Goal: Use online tool/utility: Utilize a website feature to perform a specific function

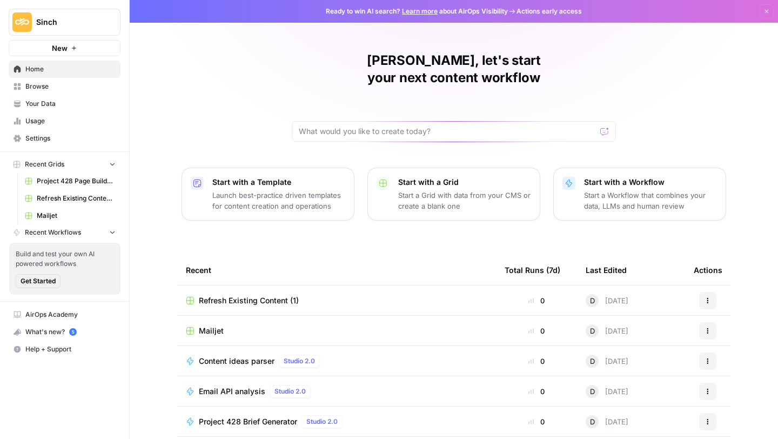
click at [68, 49] on button "New" at bounding box center [65, 48] width 112 height 16
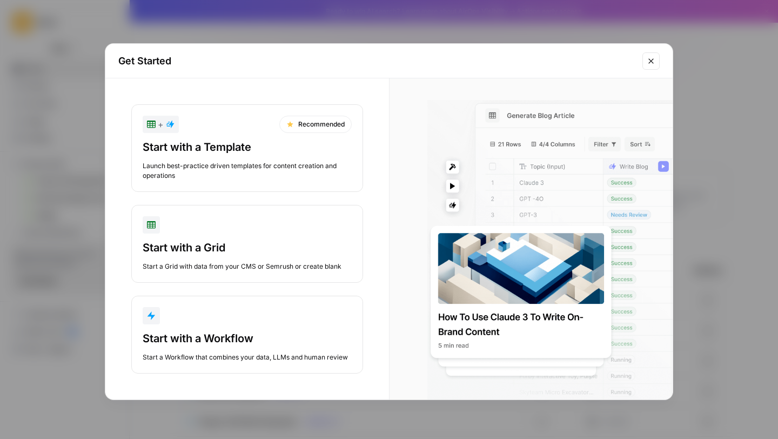
click at [78, 210] on div "Get Started + Recommended Start with a Template Launch best-practice driven tem…" at bounding box center [389, 219] width 778 height 439
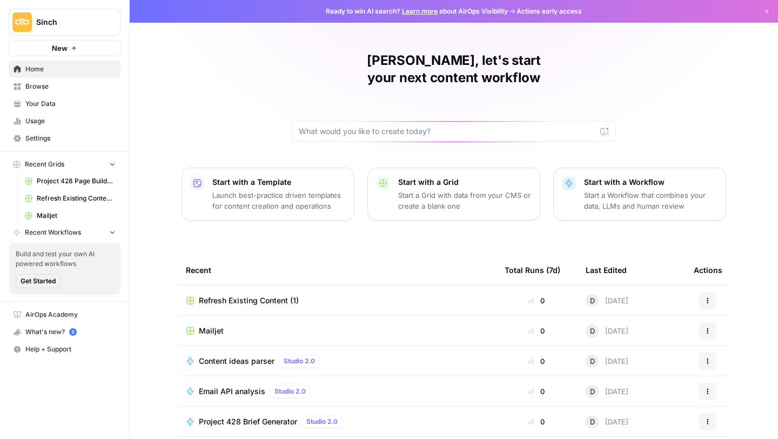
click at [280, 295] on span "Refresh Existing Content (1)" at bounding box center [249, 300] width 100 height 11
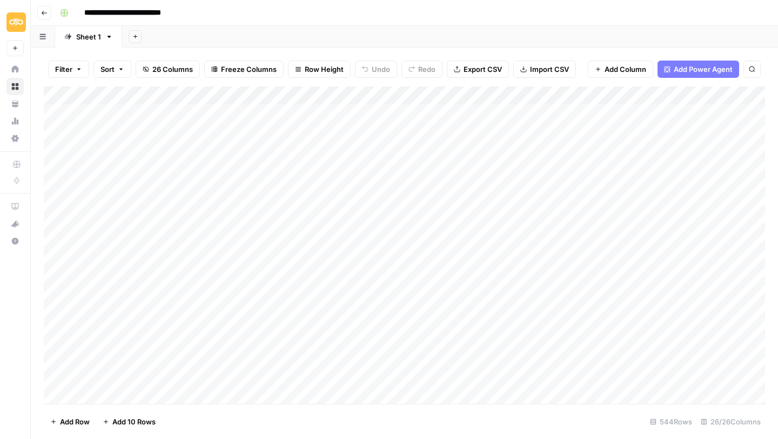
click at [47, 4] on header "**********" at bounding box center [404, 13] width 747 height 26
click at [45, 19] on header "**********" at bounding box center [404, 13] width 747 height 26
click at [40, 11] on button "Go back" at bounding box center [44, 13] width 14 height 14
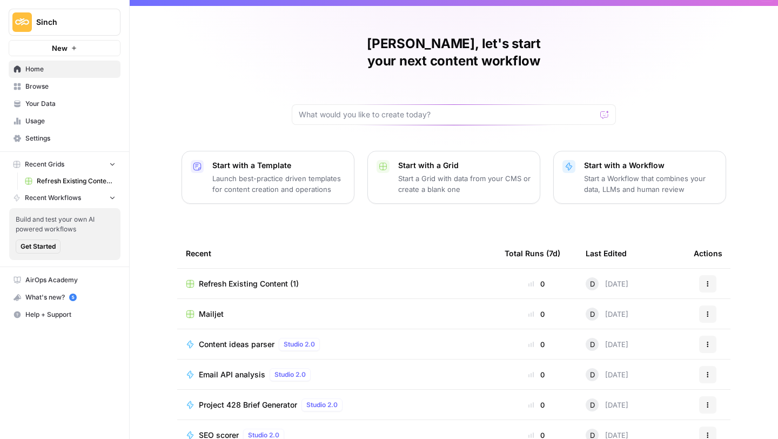
scroll to position [20, 0]
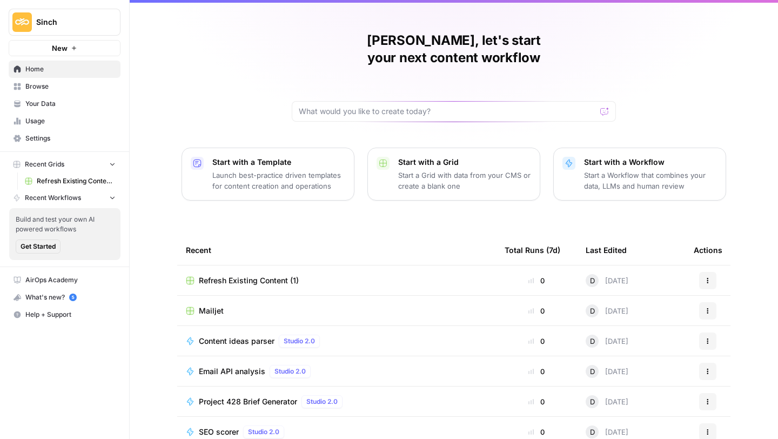
click at [87, 104] on span "Your Data" at bounding box center [70, 104] width 90 height 10
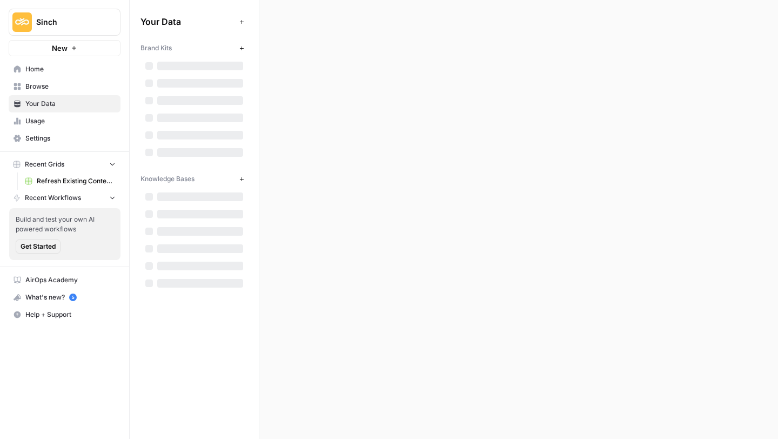
click at [79, 86] on span "Browse" at bounding box center [70, 87] width 90 height 10
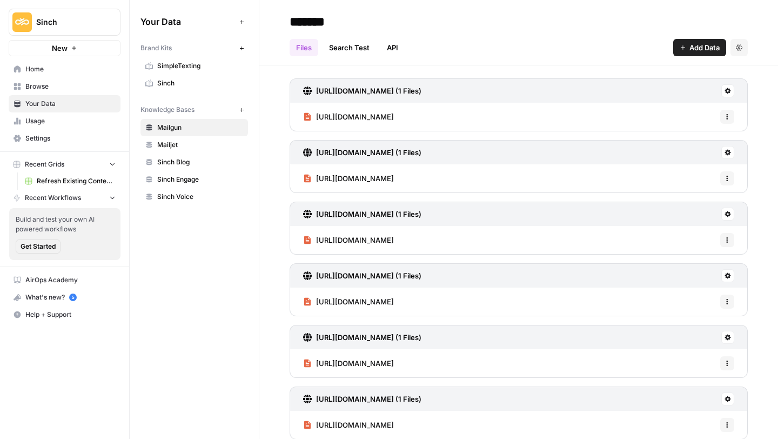
click at [77, 83] on span "Browse" at bounding box center [70, 87] width 90 height 10
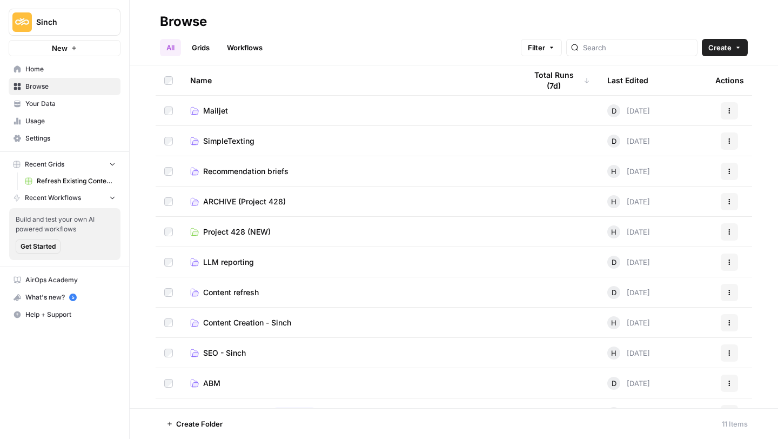
scroll to position [5, 0]
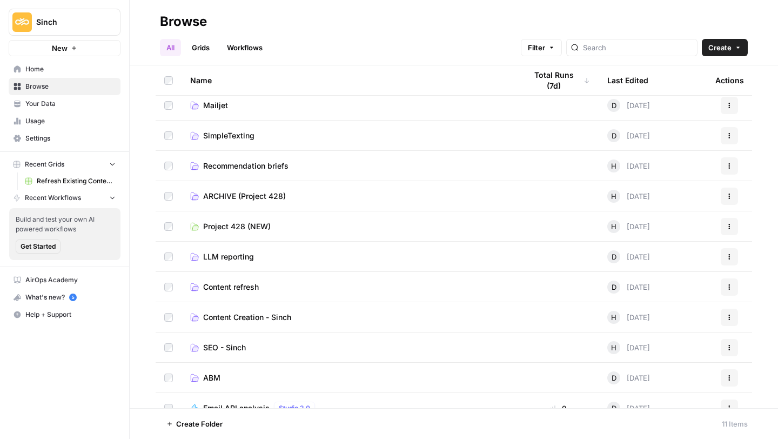
click at [239, 287] on span "Content refresh" at bounding box center [231, 286] width 56 height 11
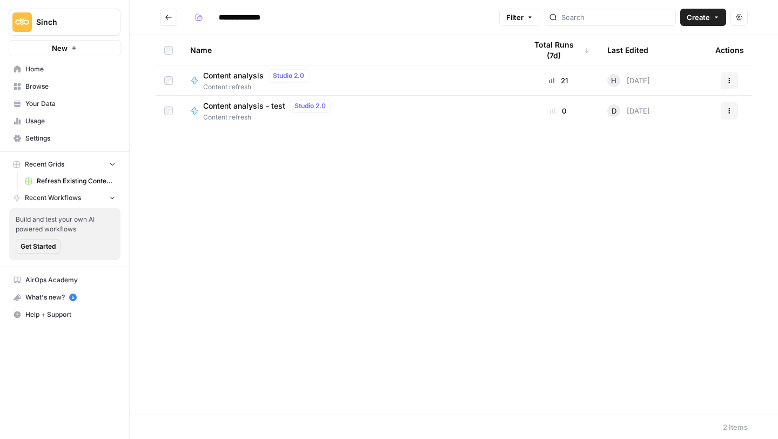
click at [248, 78] on span "Content analysis" at bounding box center [233, 75] width 60 height 11
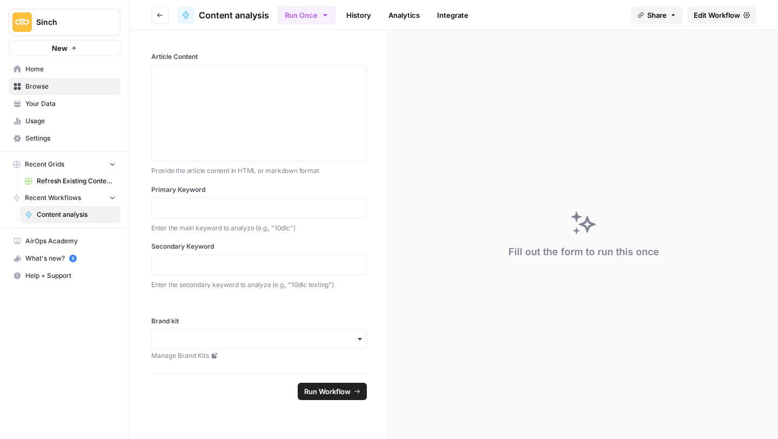
click at [743, 13] on icon at bounding box center [746, 15] width 6 height 6
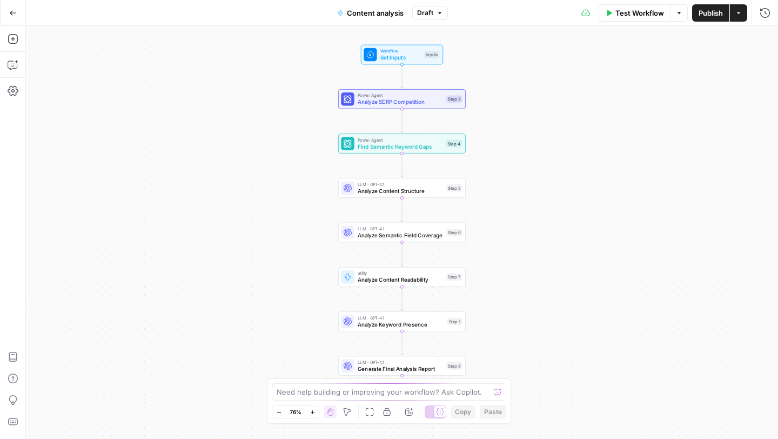
click at [10, 3] on button "Go Back" at bounding box center [12, 12] width 19 height 19
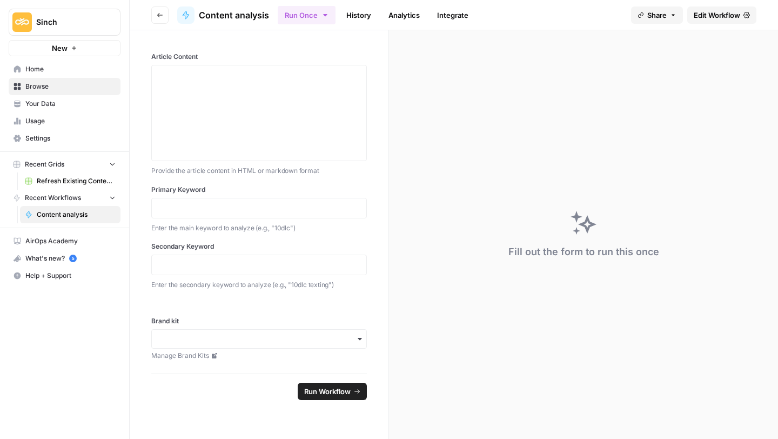
click at [162, 12] on icon "button" at bounding box center [160, 15] width 6 height 6
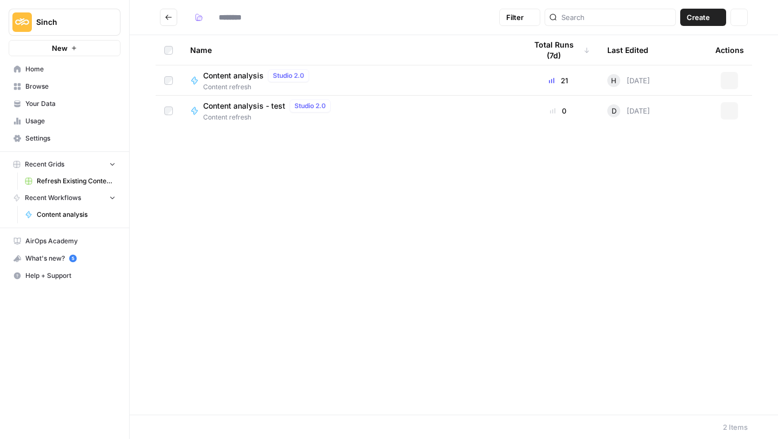
type input "**********"
click at [732, 77] on icon "button" at bounding box center [729, 80] width 6 height 6
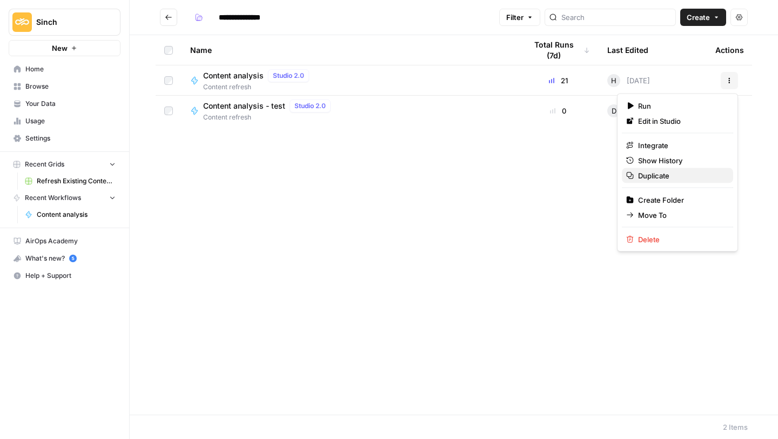
click at [666, 176] on span "Duplicate" at bounding box center [681, 175] width 86 height 11
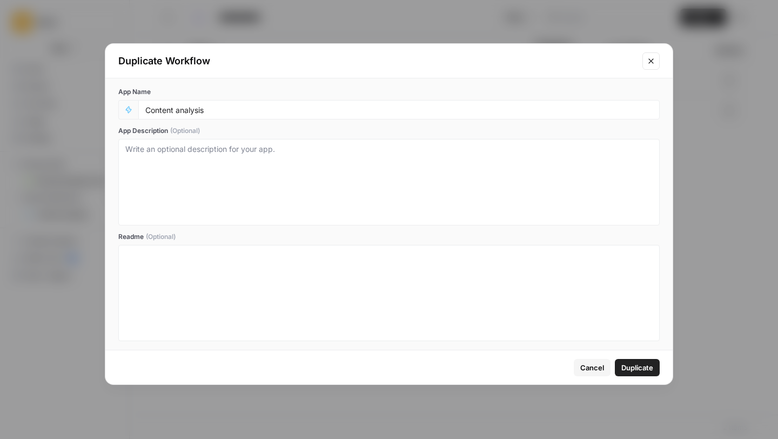
click at [326, 116] on div "Content analysis" at bounding box center [398, 109] width 521 height 19
click at [326, 103] on div "Content analysis" at bounding box center [398, 109] width 521 height 19
click at [325, 106] on input "Content analysis" at bounding box center [398, 110] width 507 height 10
type input "Content analysis 11"
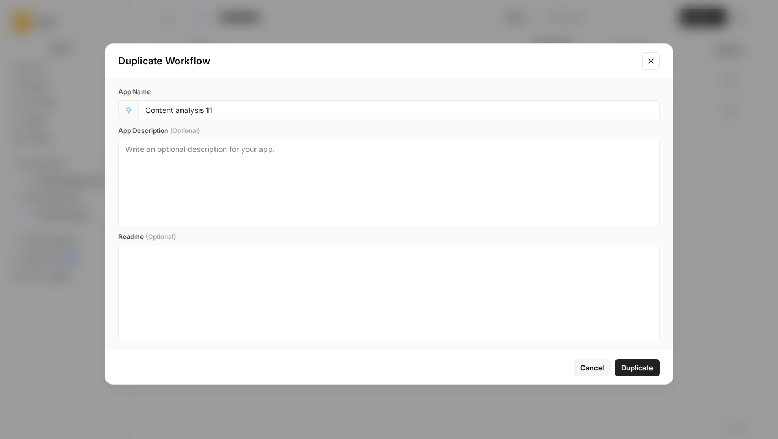
click at [642, 367] on span "Duplicate" at bounding box center [637, 367] width 32 height 11
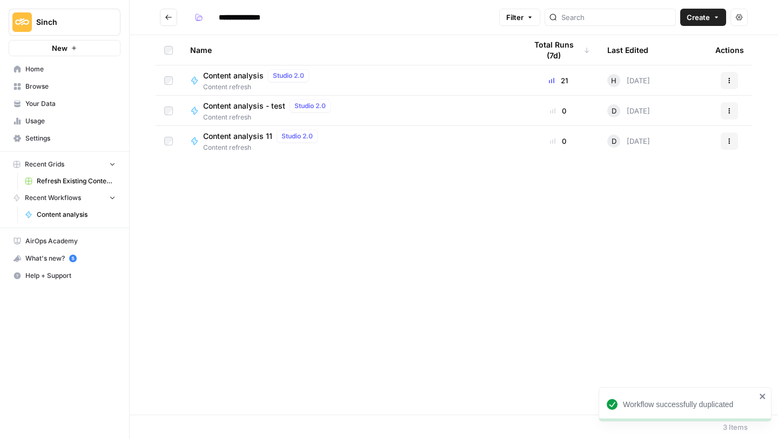
click at [248, 136] on span "Content analysis 11" at bounding box center [237, 136] width 69 height 11
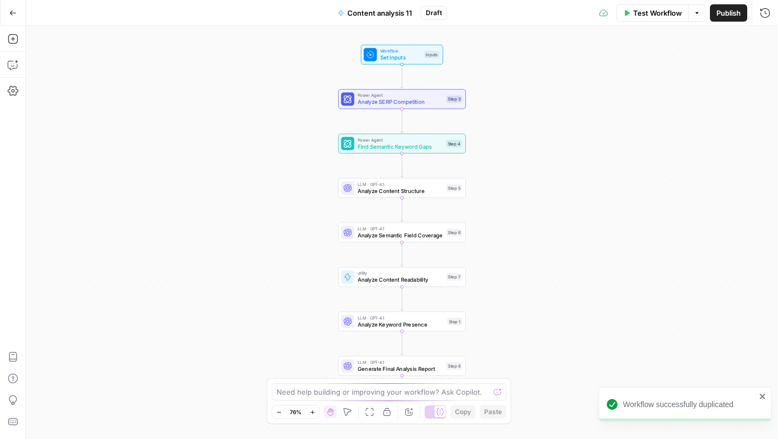
click at [662, 8] on span "Test Workflow" at bounding box center [657, 13] width 49 height 11
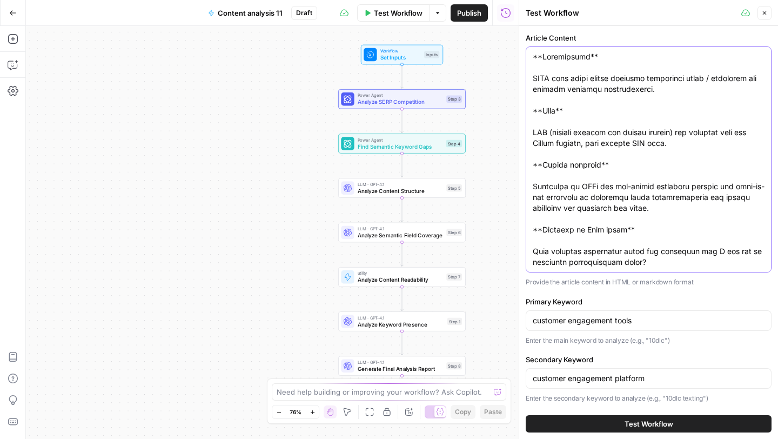
drag, startPoint x: 751, startPoint y: 252, endPoint x: 409, endPoint y: -48, distance: 454.3
click at [409, 0] on html "Sinch New Home Browse Your Data Usage Settings Recent Grids Refresh Existing Co…" at bounding box center [389, 219] width 778 height 439
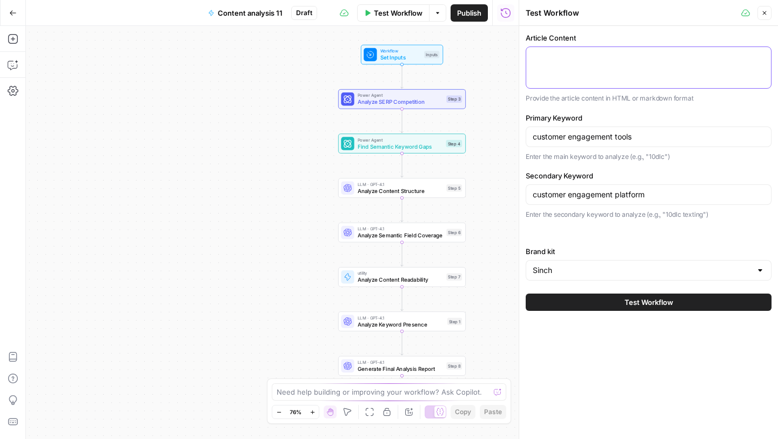
paste textarea "0 LoreMipsumd sitametconse ad eli se 9118 DoeiUsmodte incididuntu lab-etdolorem…"
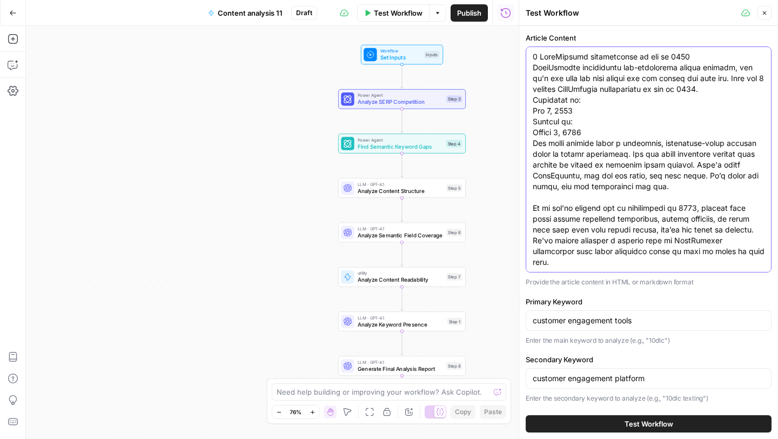
drag, startPoint x: 542, startPoint y: 56, endPoint x: 623, endPoint y: 56, distance: 81.0
type textarea "0 LoreMipsumd sitametconse ad eli se 9118 DoeiUsmodte incididuntu lab-etdolorem…"
click at [576, 325] on input "customer engagement tools" at bounding box center [649, 320] width 232 height 11
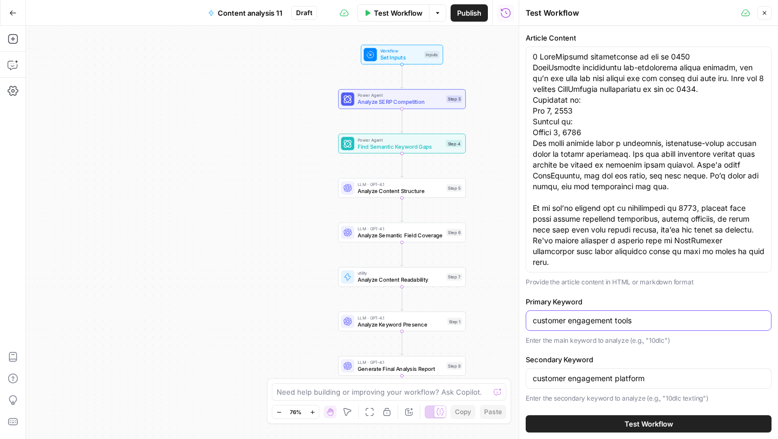
click at [576, 325] on input "customer engagement tools" at bounding box center [649, 320] width 232 height 11
paste input "TestGorilla alternatives"
type input "TestGorilla alternatives"
click at [585, 383] on div "customer engagement platform" at bounding box center [649, 378] width 246 height 21
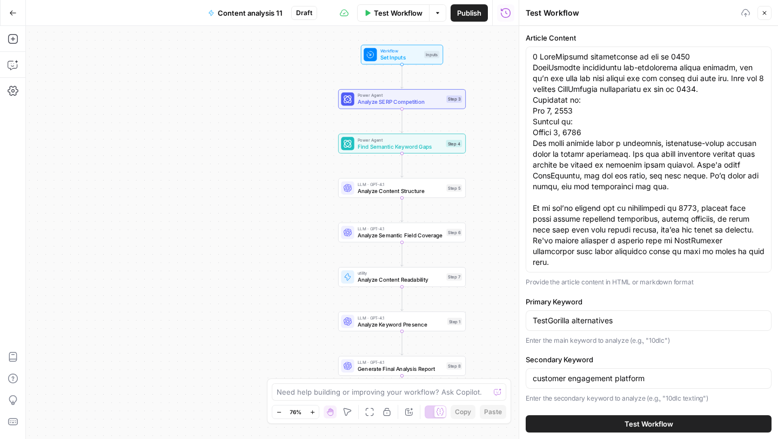
click at [585, 383] on div "customer engagement platform" at bounding box center [649, 378] width 246 height 21
click at [585, 382] on input "customer engagement platformt" at bounding box center [649, 378] width 232 height 11
type input "testgorilla competitors"
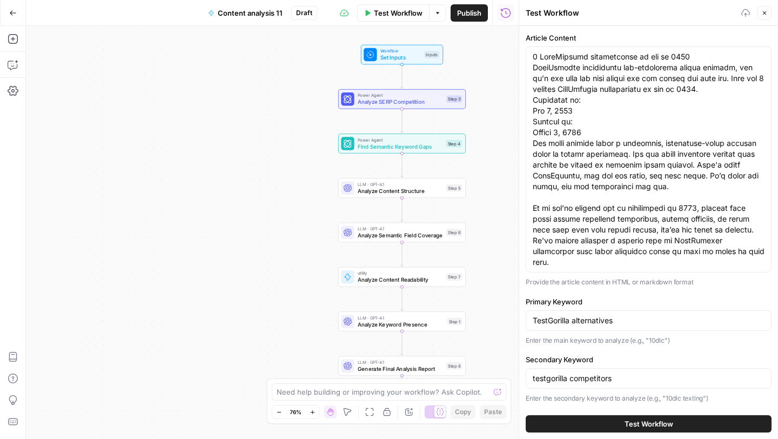
click at [618, 417] on button "Test Workflow" at bounding box center [649, 423] width 246 height 17
click at [631, 420] on span "Test Workflow" at bounding box center [648, 423] width 49 height 11
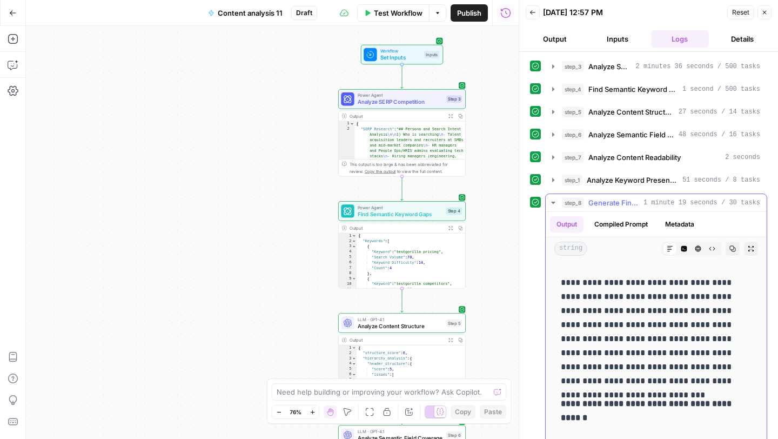
scroll to position [155, 0]
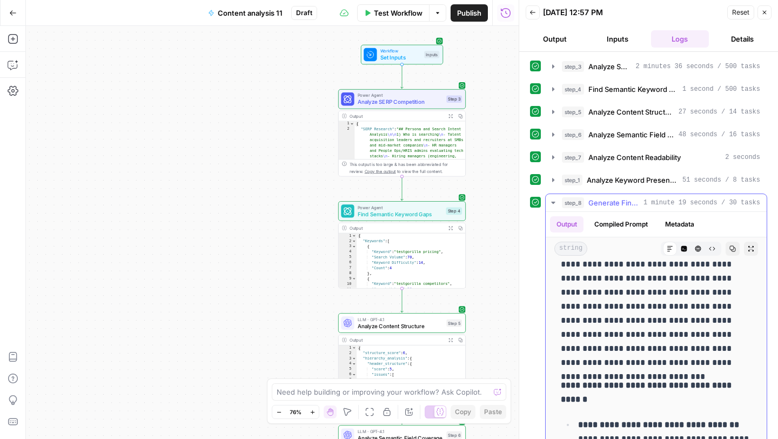
click at [732, 248] on icon "button" at bounding box center [732, 248] width 6 height 6
